Goal: Task Accomplishment & Management: Use online tool/utility

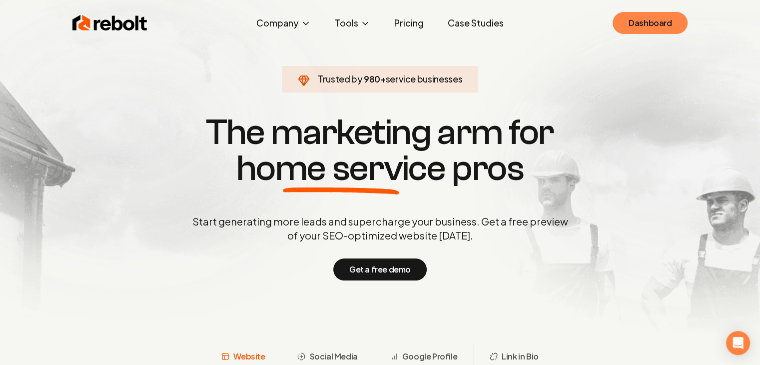
click at [649, 22] on link "Dashboard" at bounding box center [649, 23] width 75 height 22
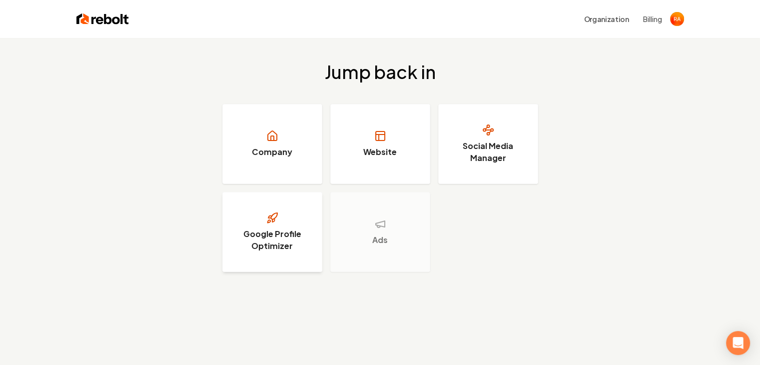
click at [279, 231] on h3 "Google Profile Optimizer" at bounding box center [272, 240] width 75 height 24
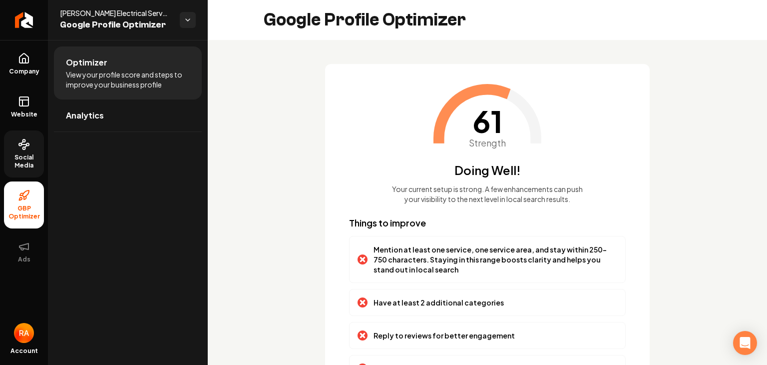
click at [26, 163] on span "Social Media" at bounding box center [24, 161] width 40 height 16
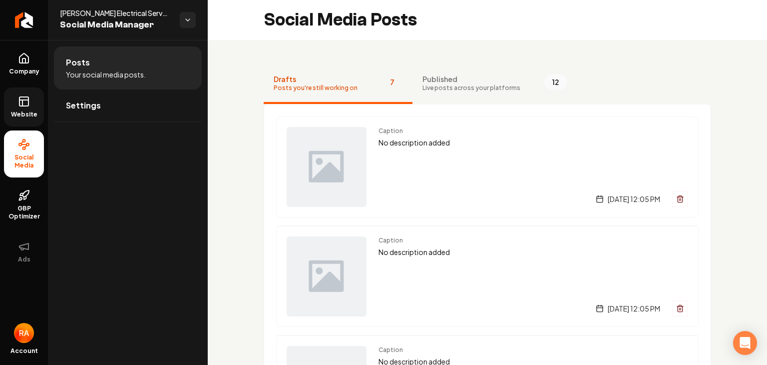
click at [24, 105] on rect at bounding box center [23, 101] width 9 height 9
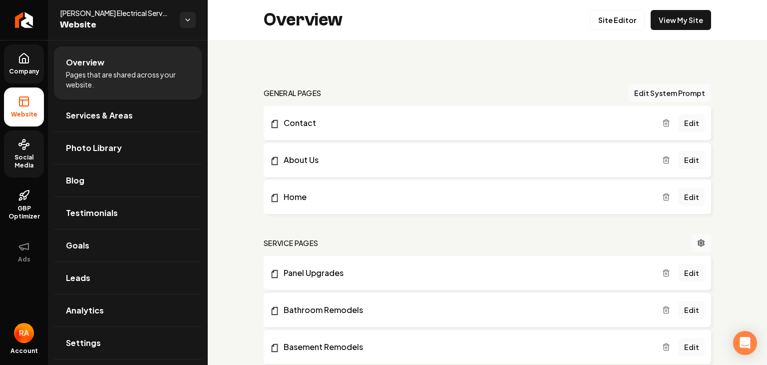
click at [23, 62] on icon at bounding box center [23, 57] width 9 height 9
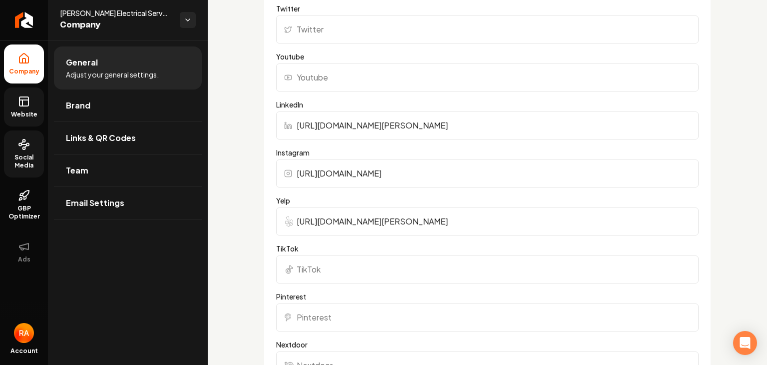
scroll to position [793, 0]
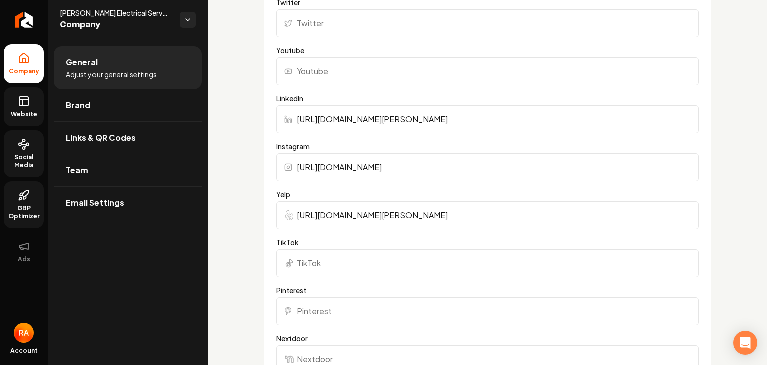
click at [30, 208] on span "GBP Optimizer" at bounding box center [24, 212] width 40 height 16
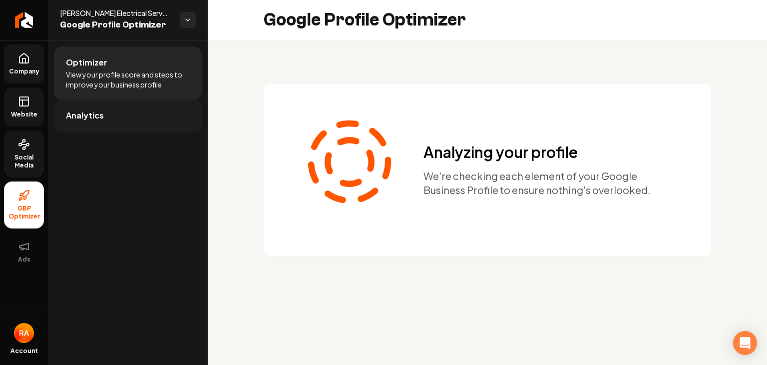
click at [106, 122] on link "Analytics" at bounding box center [128, 115] width 148 height 32
